Goal: Task Accomplishment & Management: Use online tool/utility

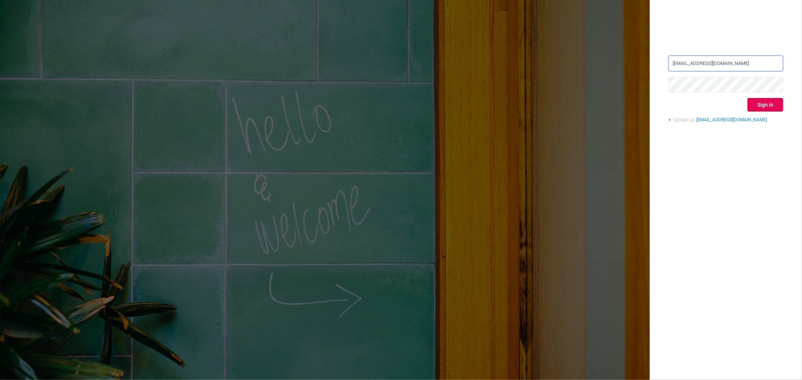
click at [696, 65] on input "[EMAIL_ADDRESS][DOMAIN_NAME]" at bounding box center [725, 64] width 115 height 16
type input "[EMAIL_ADDRESS][DOMAIN_NAME]"
click at [768, 103] on button "Sign in" at bounding box center [765, 105] width 36 height 14
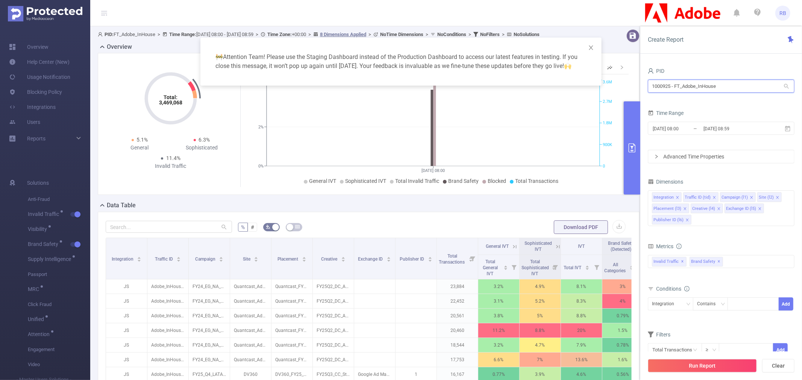
click at [670, 86] on input "1000925 - FT_Adobe_InHouse" at bounding box center [721, 86] width 147 height 13
paste input "text"
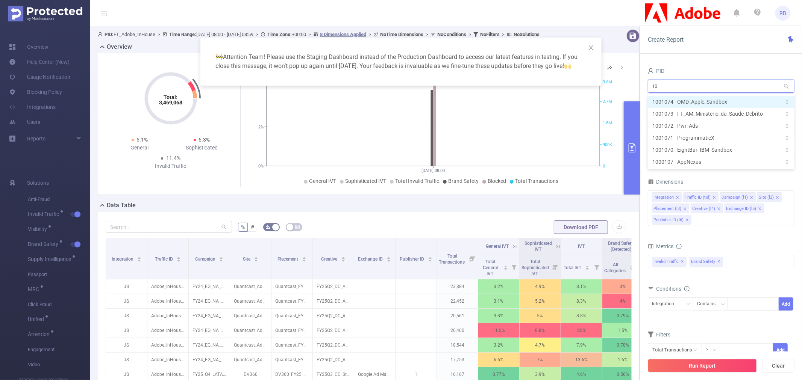
type input "107"
click at [688, 101] on li "1001074 - OMD_Apple_Sandbox 0" at bounding box center [721, 102] width 147 height 12
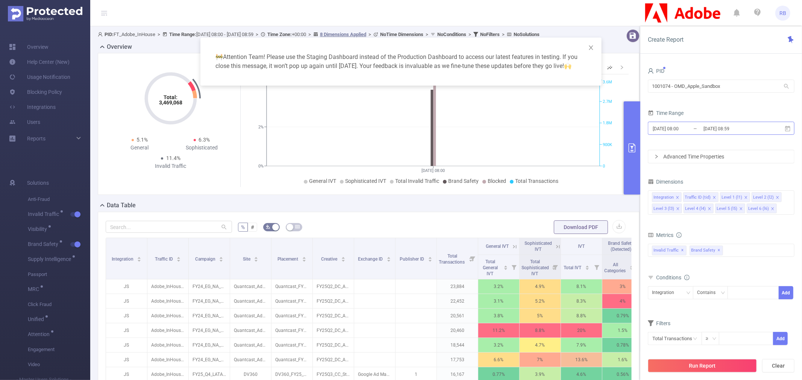
click at [697, 133] on input "[DATE] 08:00" at bounding box center [682, 129] width 61 height 10
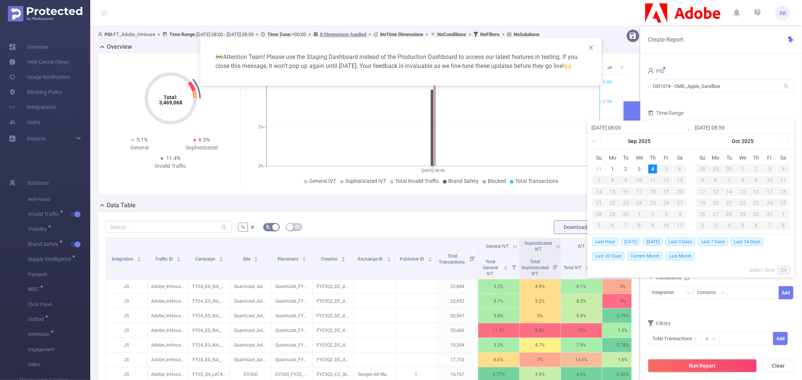
click at [629, 244] on span "[DATE]" at bounding box center [630, 242] width 19 height 8
type input "[DATE] 00:00"
type input "[DATE] 23:59"
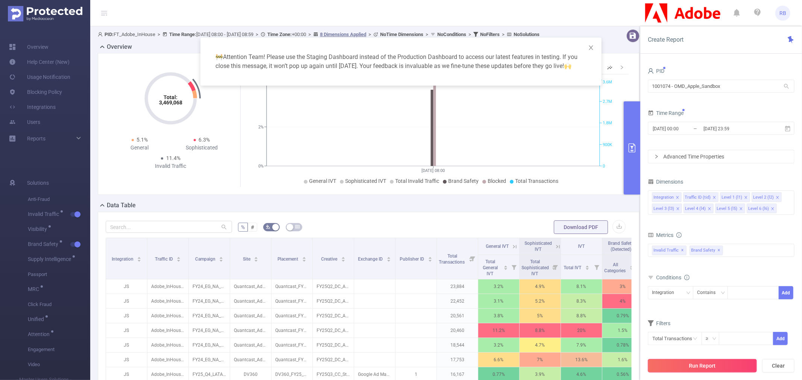
click at [698, 364] on button "Run Report" at bounding box center [702, 366] width 109 height 14
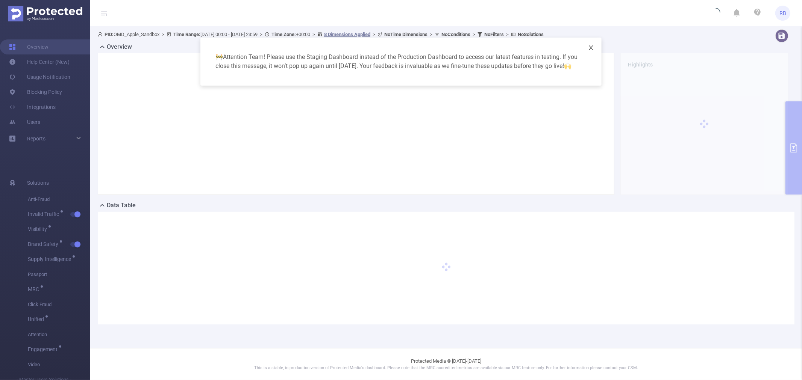
click at [595, 48] on span "Close" at bounding box center [590, 48] width 21 height 21
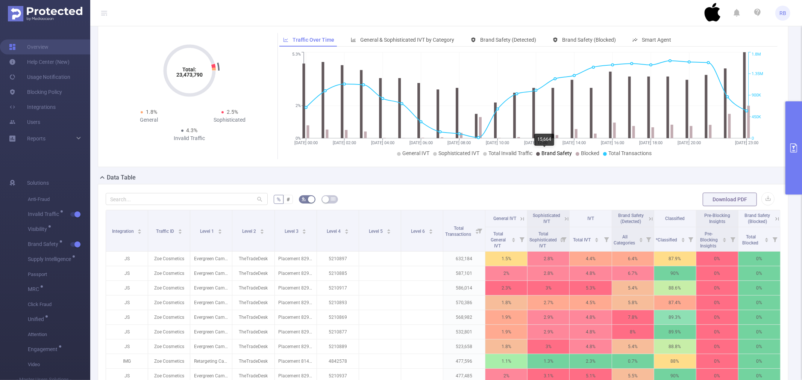
scroll to position [7, 0]
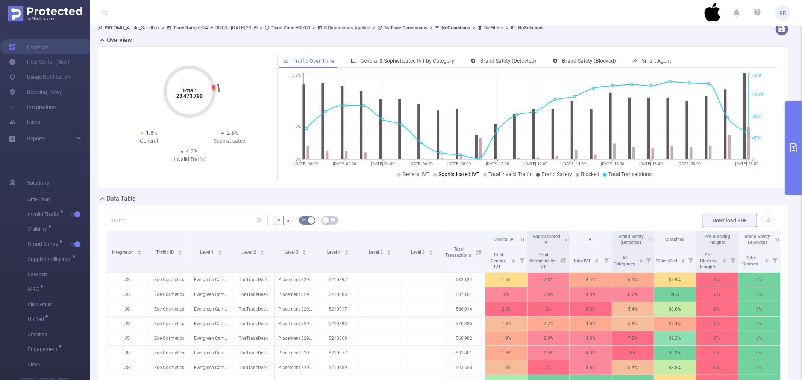
click at [801, 156] on button "primary" at bounding box center [793, 148] width 17 height 93
